Goal: Information Seeking & Learning: Learn about a topic

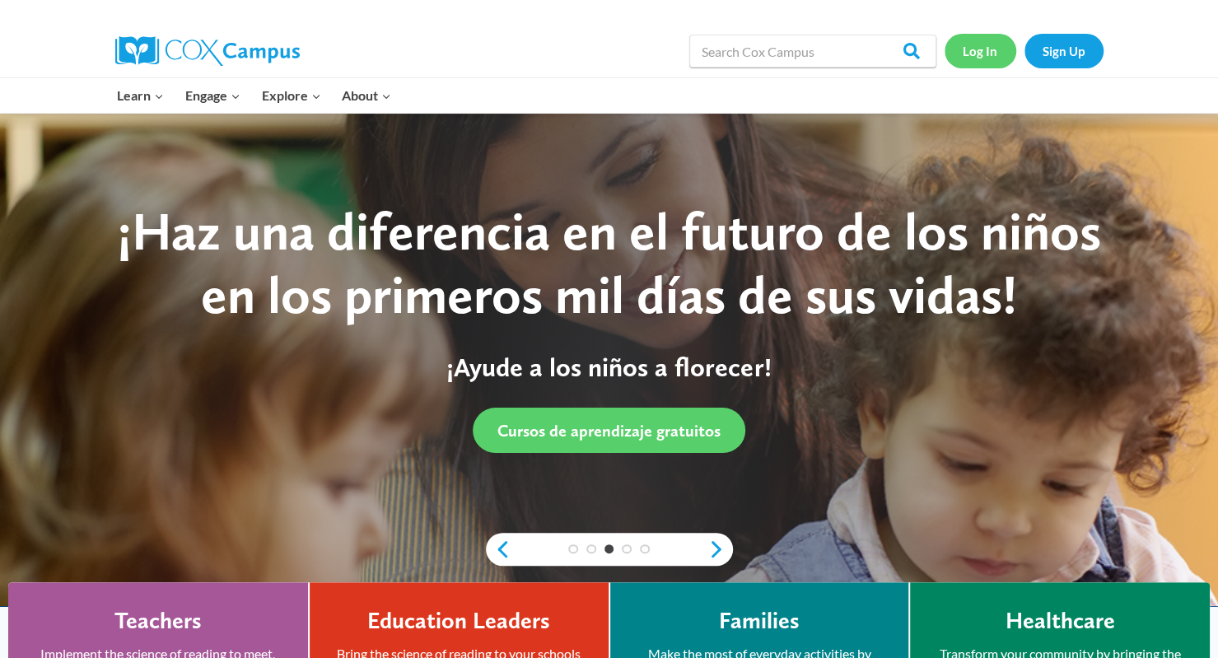
click at [988, 54] on link "Log In" at bounding box center [981, 51] width 72 height 34
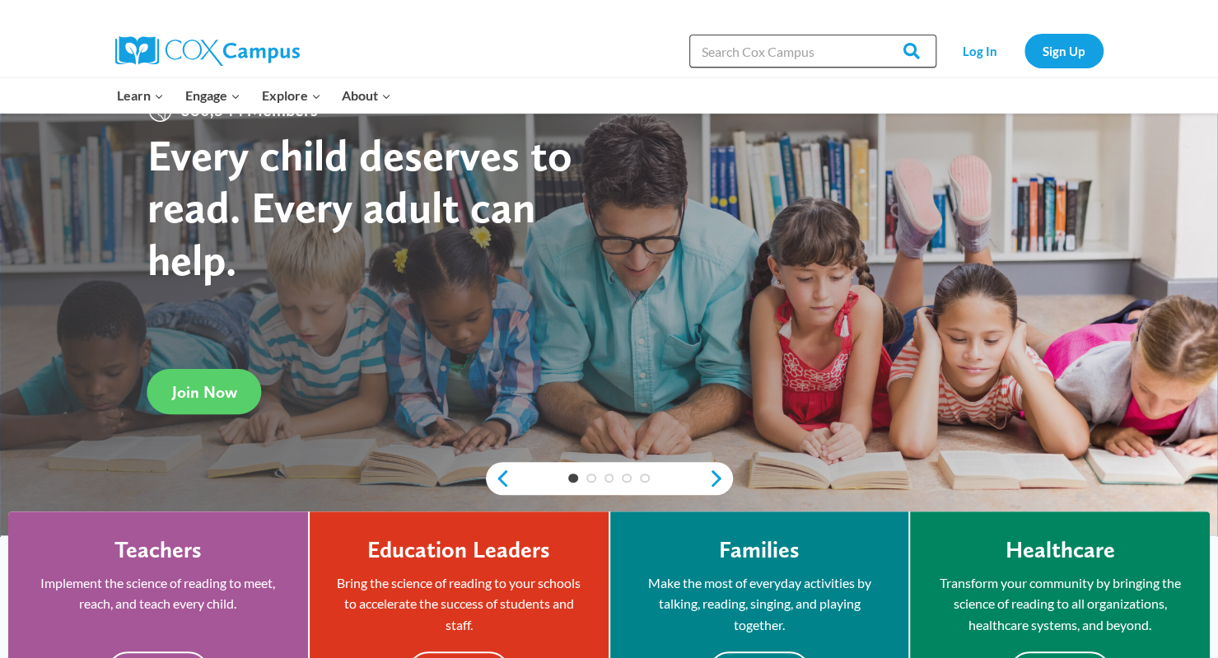
click at [811, 56] on input "Search in [URL][DOMAIN_NAME]" at bounding box center [812, 51] width 247 height 33
paste input "Systematic and Explicit Phonics Instruction"
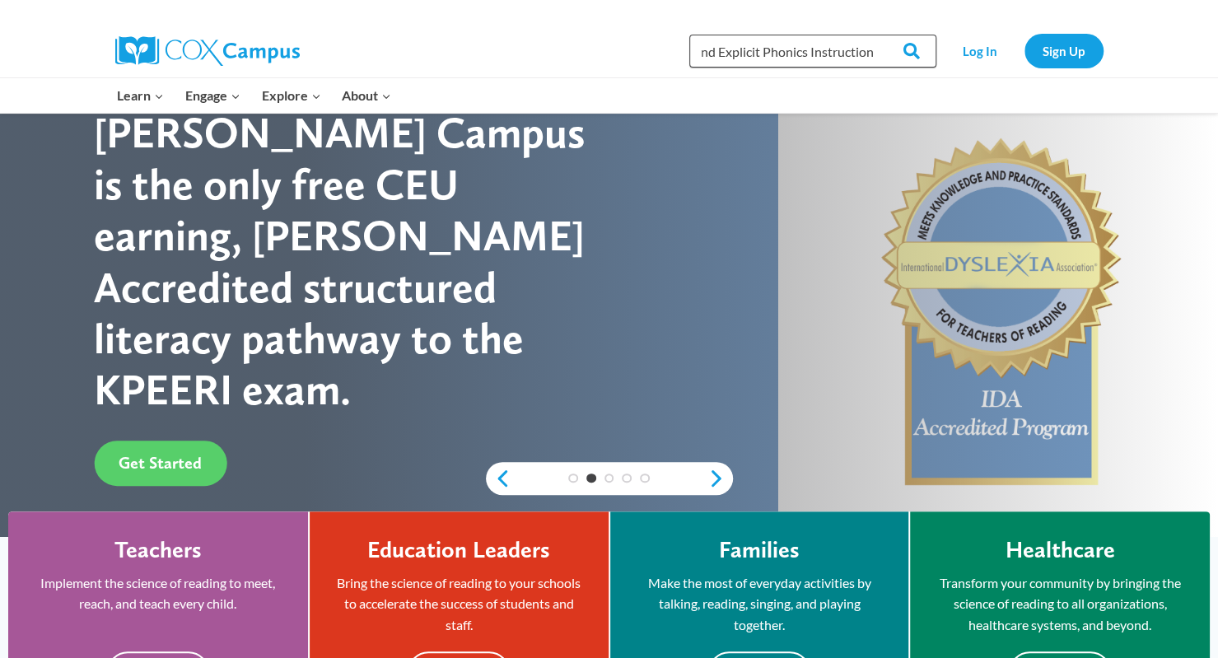
type input "Systematic and Explicit Phonics Instruction"
click at [983, 54] on link "Log In" at bounding box center [981, 51] width 72 height 34
